Goal: Task Accomplishment & Management: Manage account settings

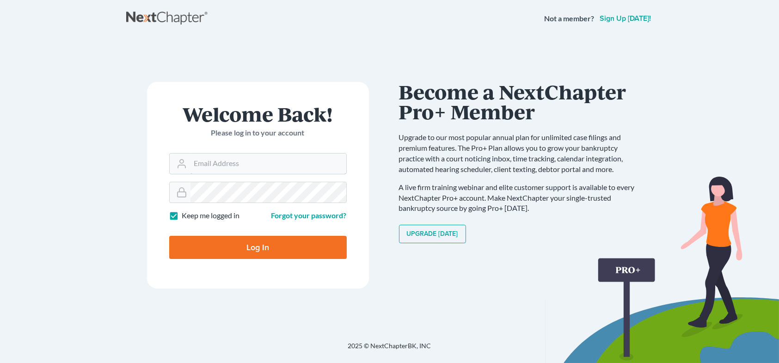
type input "[PERSON_NAME][EMAIL_ADDRESS][DOMAIN_NAME]"
click at [280, 240] on input "Log In" at bounding box center [257, 247] width 177 height 23
type input "Thinking..."
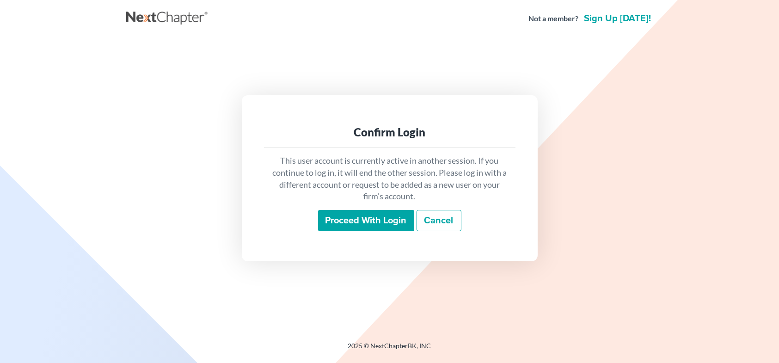
click at [392, 222] on input "Proceed with login" at bounding box center [366, 220] width 96 height 21
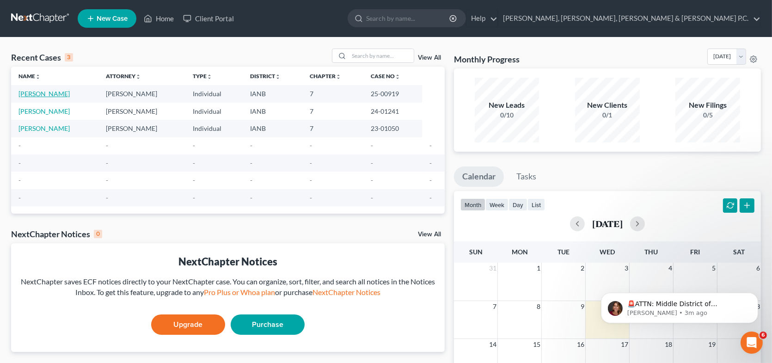
click at [57, 92] on link "Gruenberg, David" at bounding box center [43, 94] width 51 height 8
select select "6"
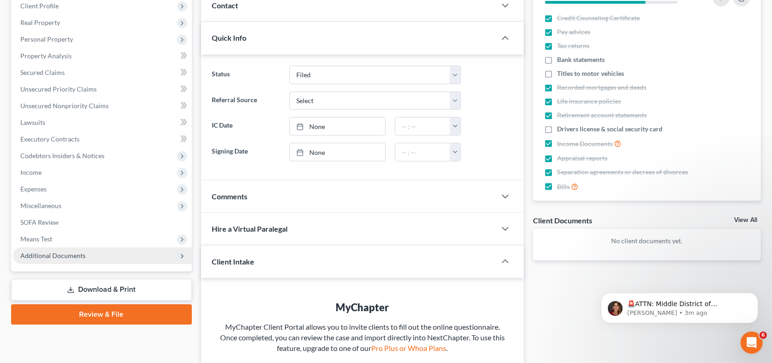
scroll to position [139, 0]
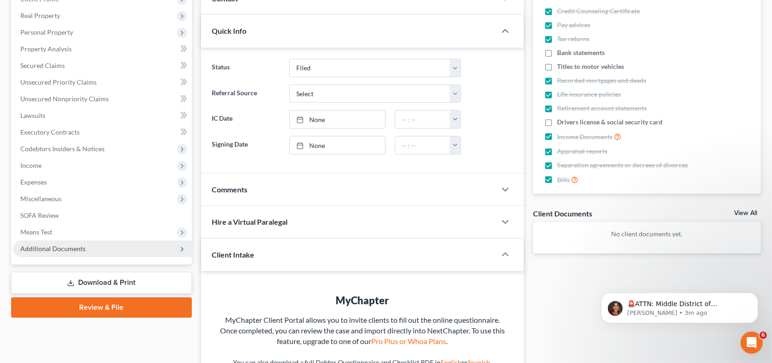
click at [68, 244] on span "Additional Documents" at bounding box center [52, 248] width 65 height 8
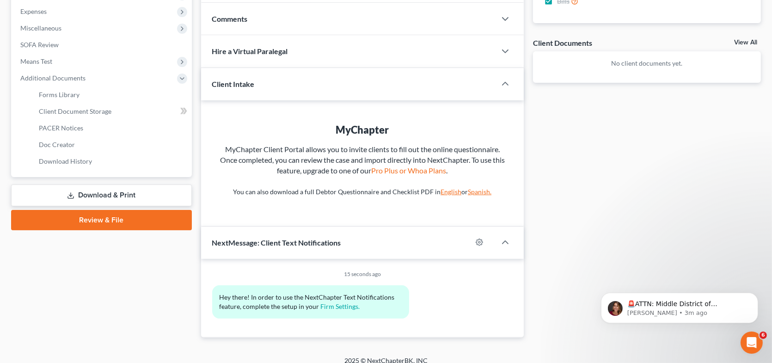
scroll to position [317, 0]
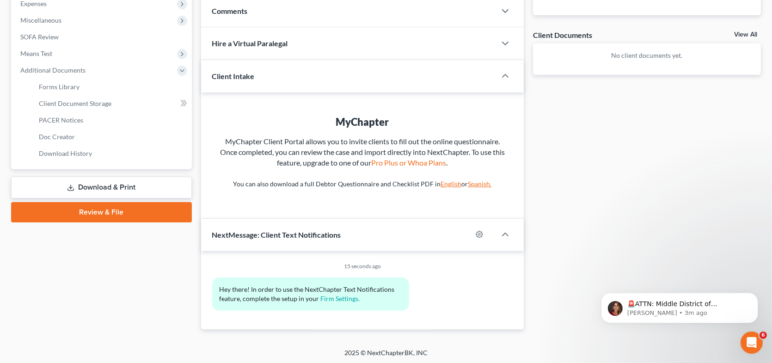
click at [743, 30] on div "Client Documents View All" at bounding box center [647, 36] width 228 height 13
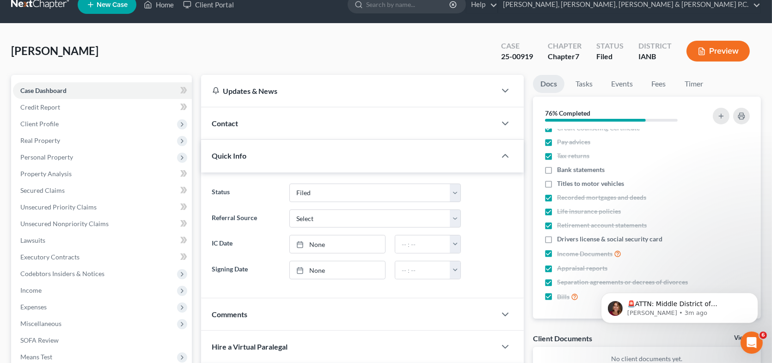
scroll to position [0, 0]
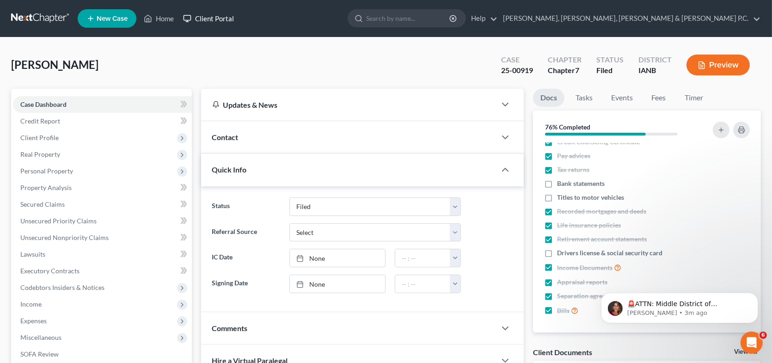
click at [208, 16] on link "Client Portal" at bounding box center [208, 18] width 60 height 17
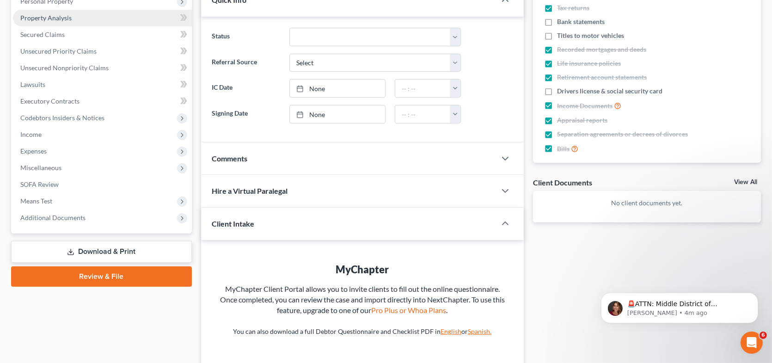
scroll to position [185, 0]
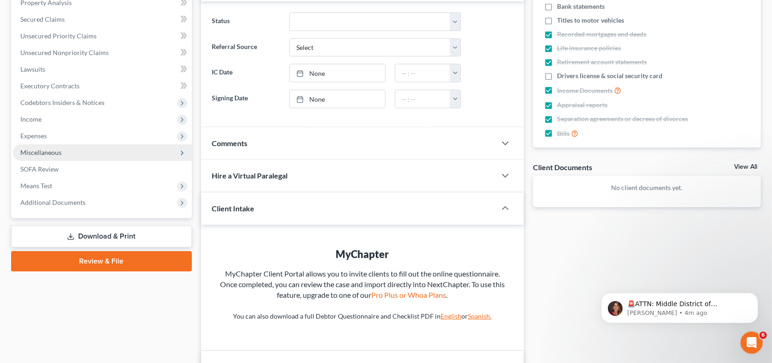
click at [58, 152] on span "Miscellaneous" at bounding box center [40, 152] width 41 height 8
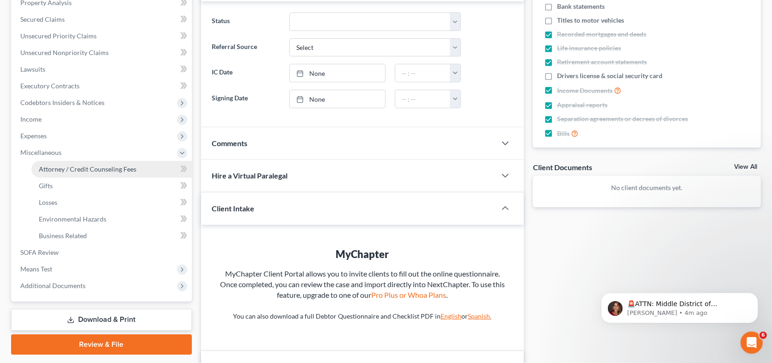
click at [118, 166] on span "Attorney / Credit Counseling Fees" at bounding box center [88, 169] width 98 height 8
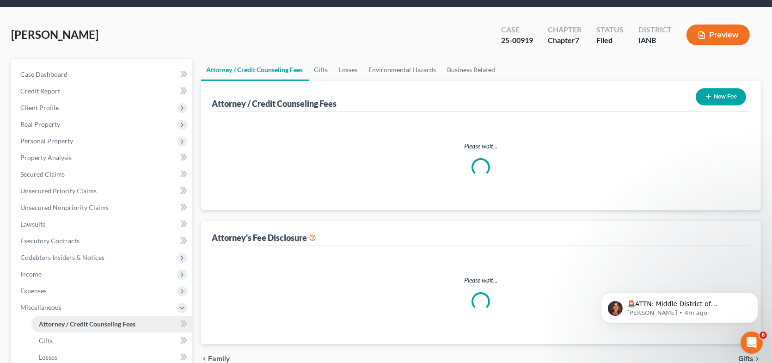
select select "0"
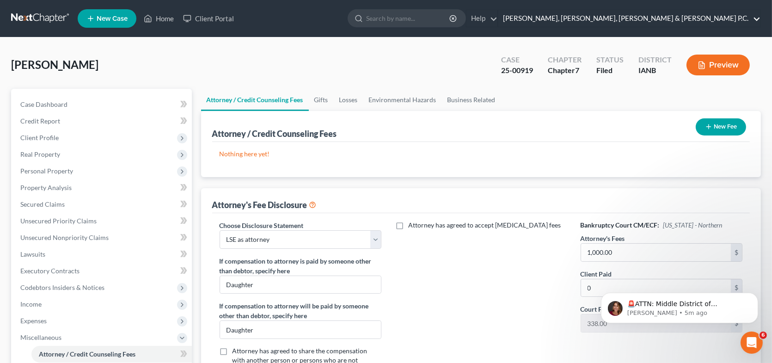
click at [726, 17] on link "Pappajohn, Shriver, Eide & Nielsen P.C." at bounding box center [629, 18] width 262 height 17
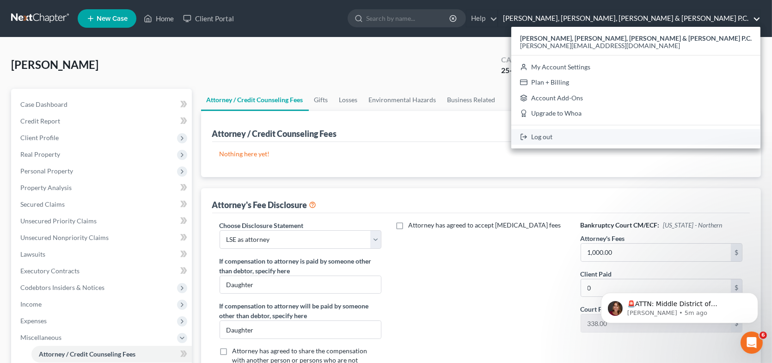
click at [662, 134] on link "Log out" at bounding box center [635, 137] width 249 height 16
